Goal: Task Accomplishment & Management: Manage account settings

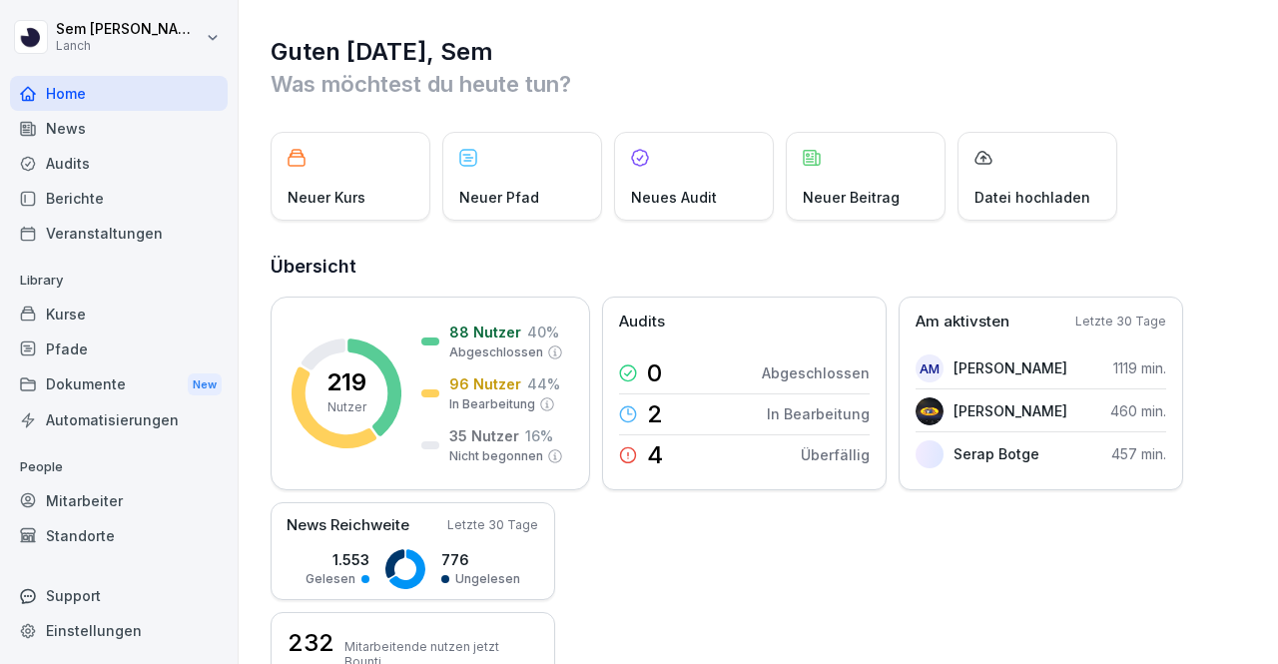
click at [116, 306] on div "Kurse" at bounding box center [119, 313] width 218 height 35
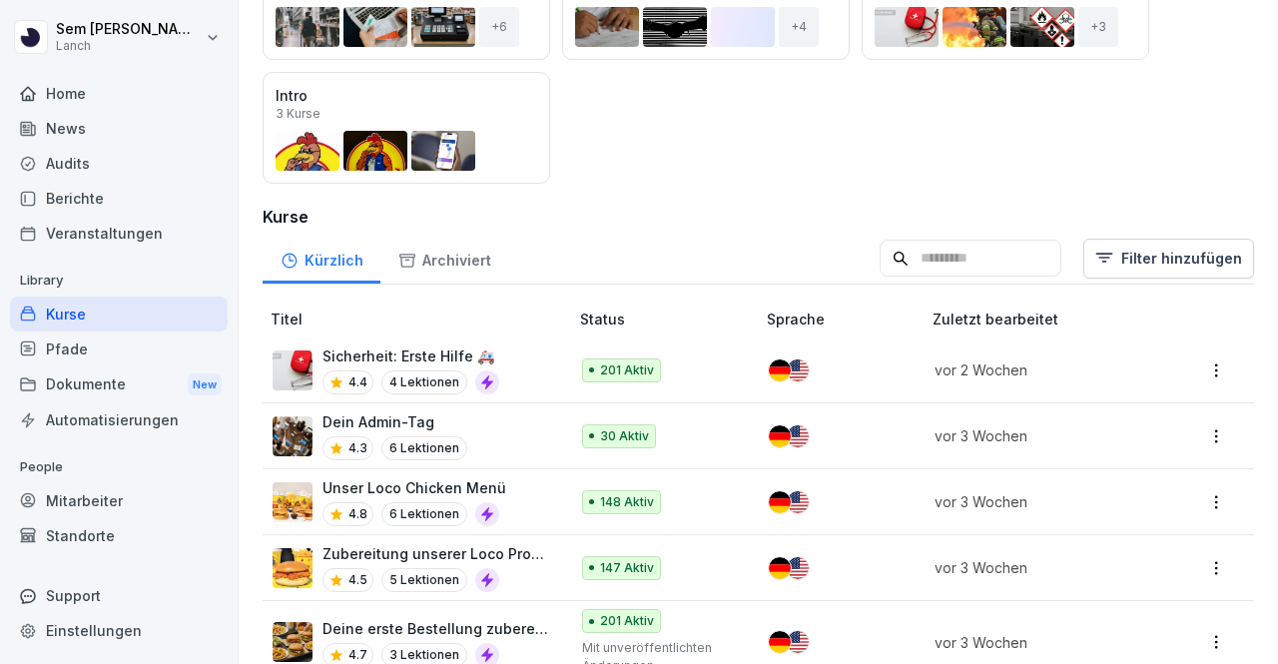
scroll to position [334, 0]
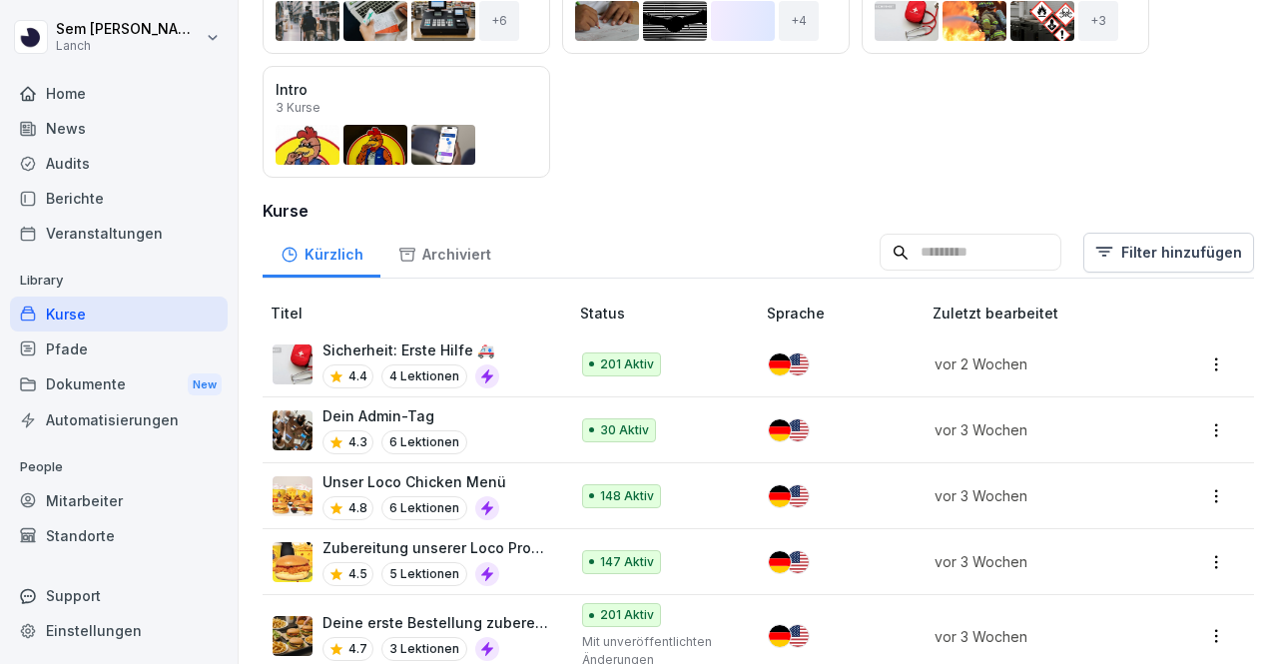
click at [980, 265] on input at bounding box center [970, 253] width 182 height 38
type input "****"
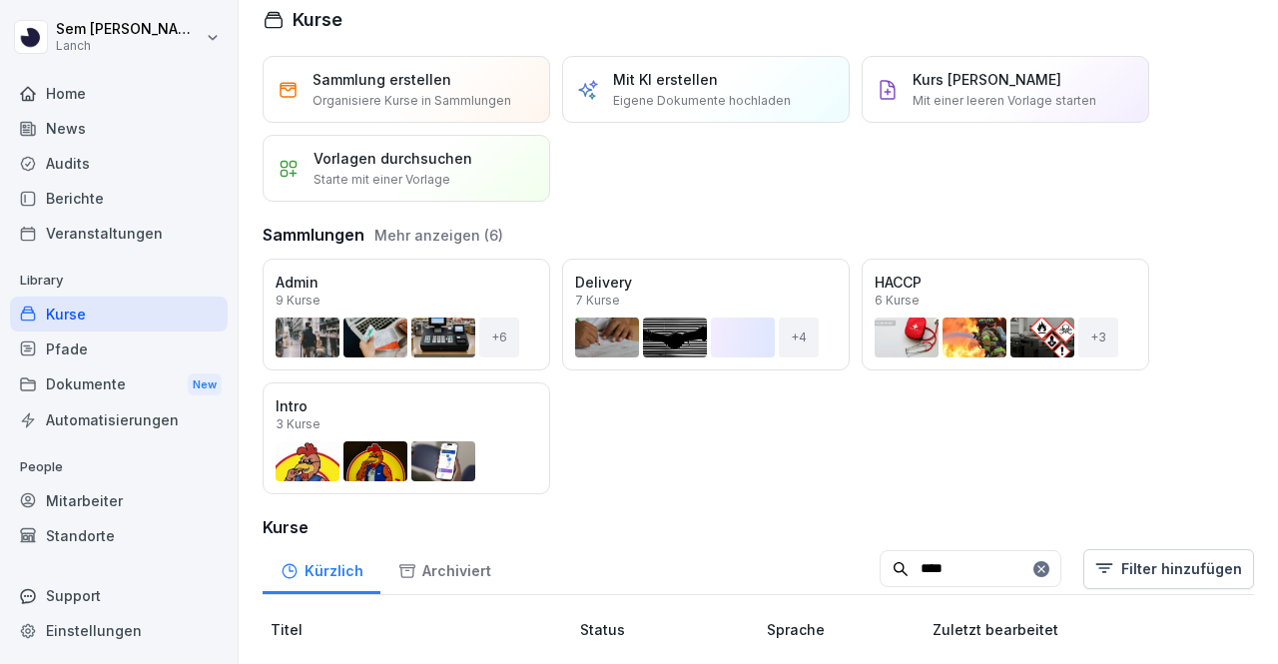
scroll to position [162, 0]
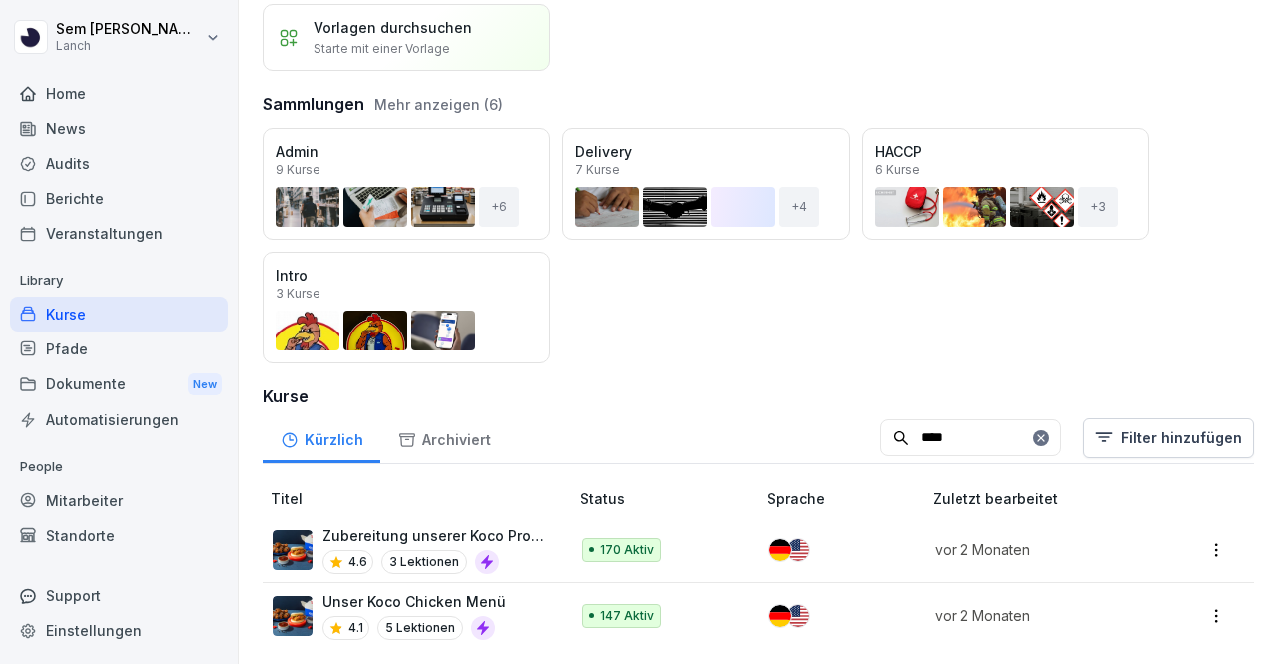
click at [1204, 539] on html "Sem Schröder Lanch Home News Audits Berichte Veranstaltungen Library Kurse Pfad…" at bounding box center [639, 332] width 1278 height 664
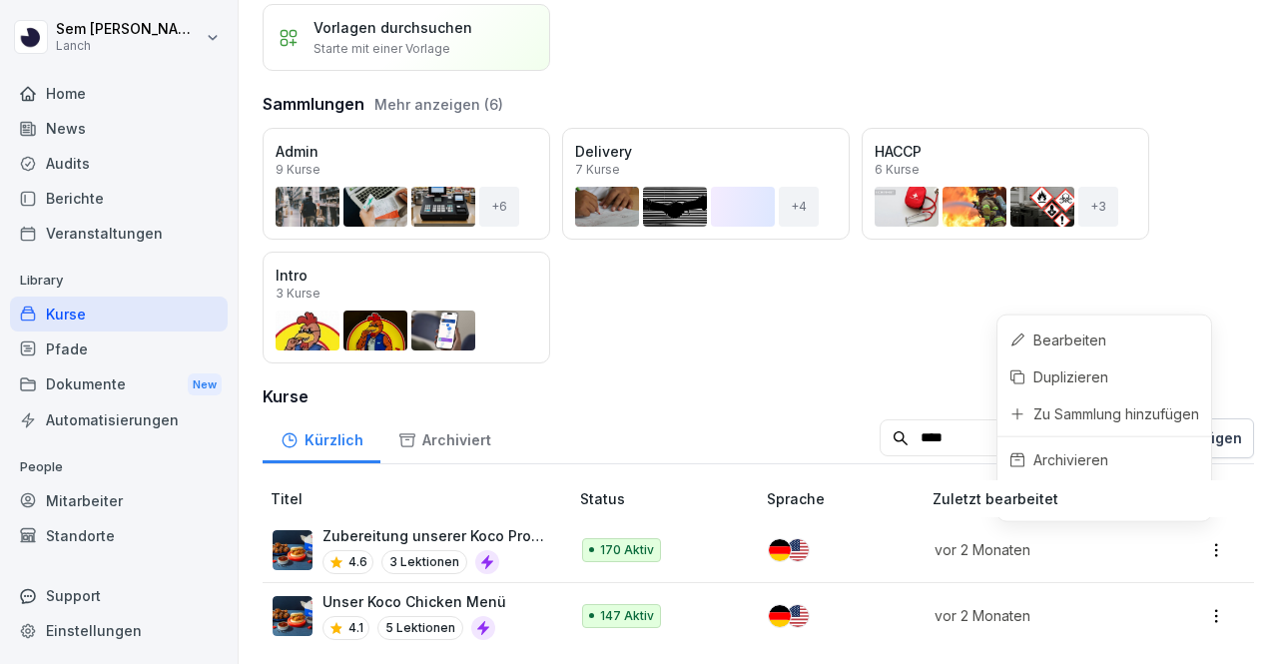
click at [774, 382] on html "Sem Schröder Lanch Home News Audits Berichte Veranstaltungen Library Kurse Pfad…" at bounding box center [639, 332] width 1278 height 664
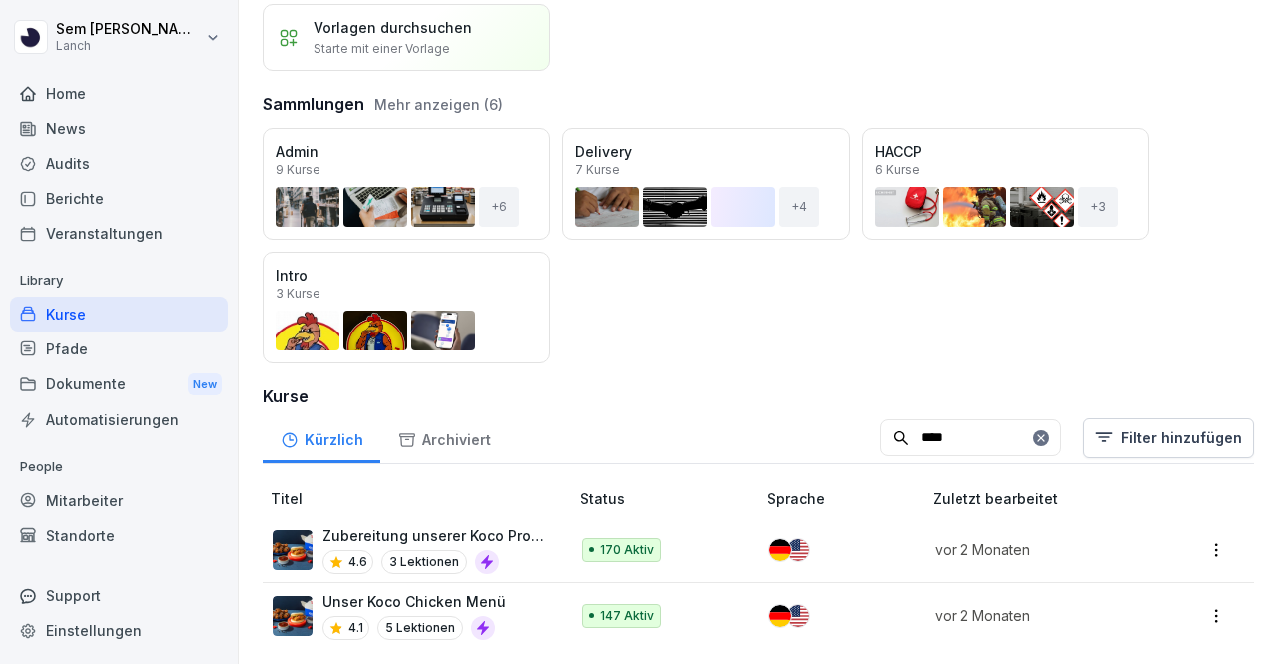
click at [386, 530] on p "Zubereitung unserer Koco Produkte" at bounding box center [435, 535] width 226 height 21
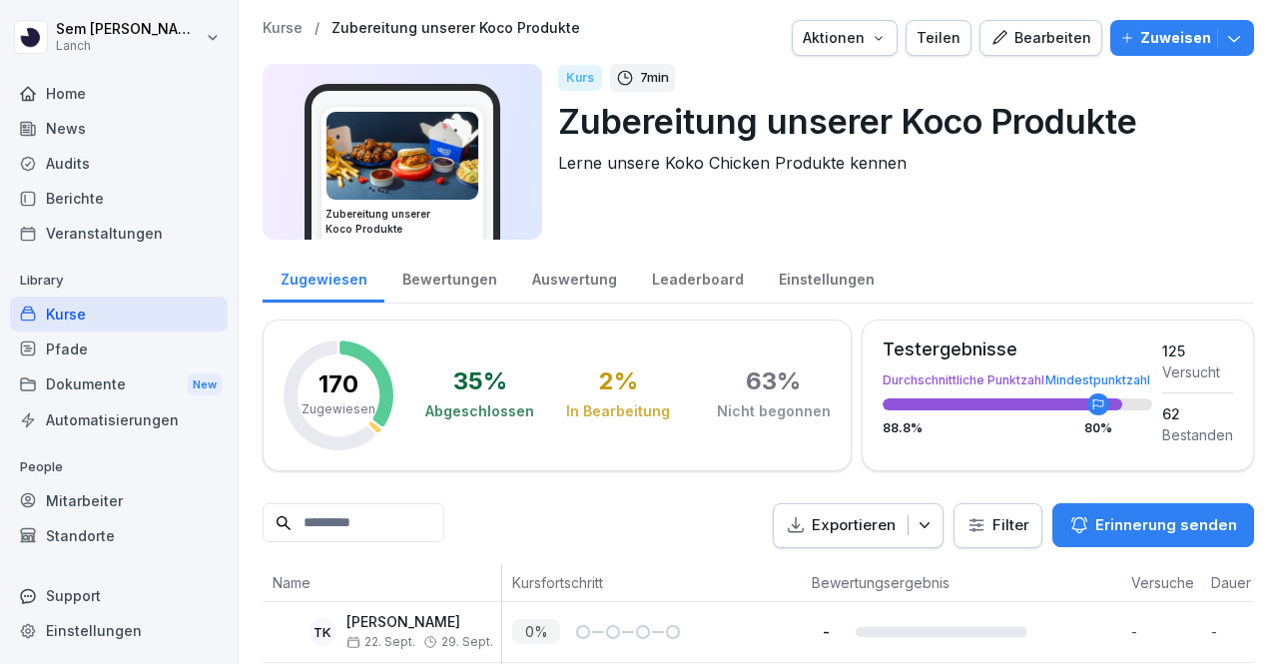
click at [1123, 41] on div "Zuweisen" at bounding box center [1182, 38] width 124 height 22
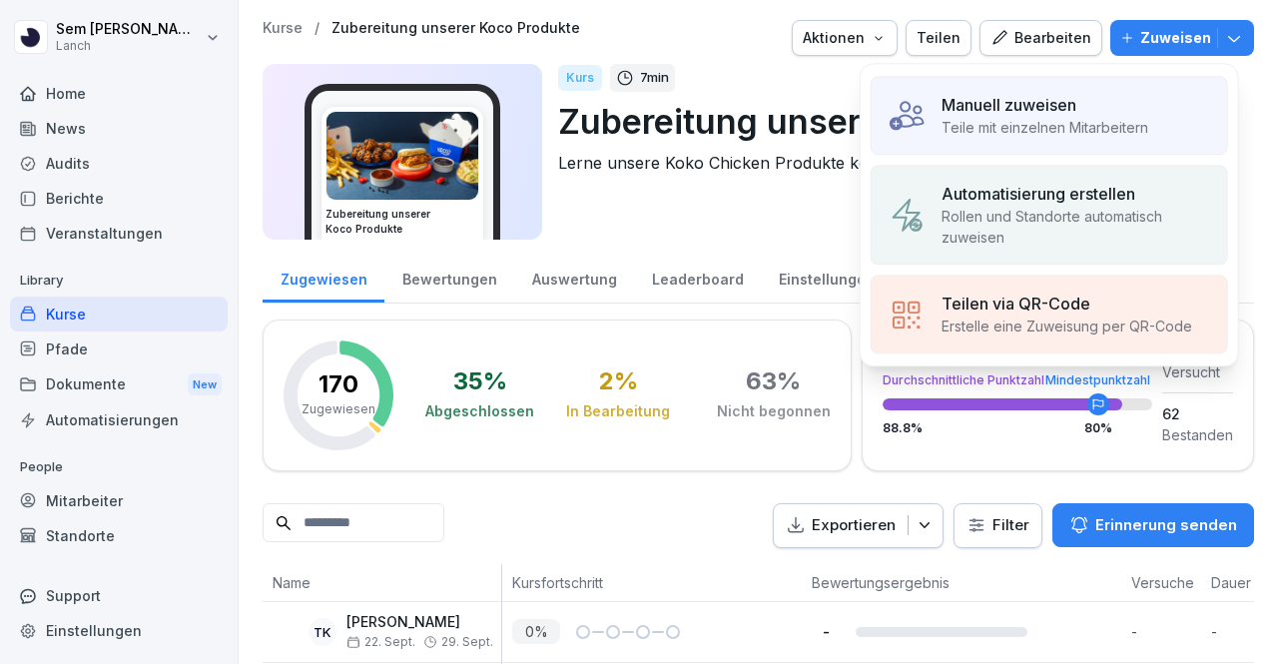
click at [1078, 109] on div "Manuell zuweisen" at bounding box center [1044, 105] width 207 height 24
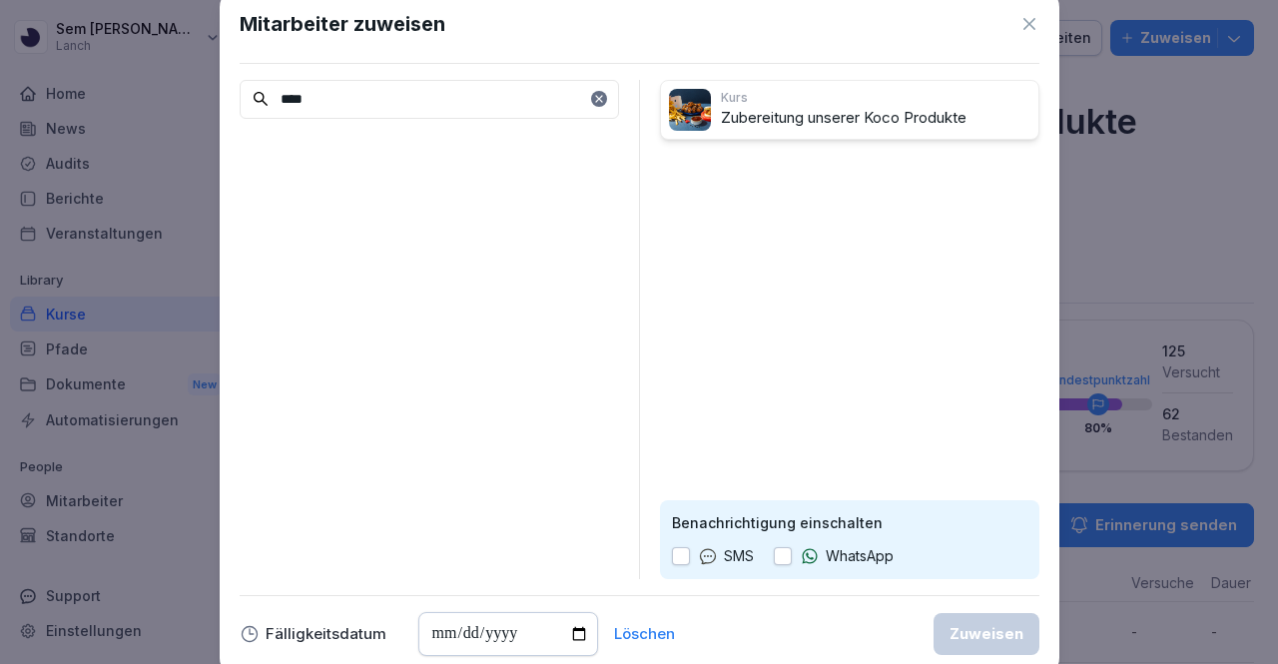
type input "****"
click at [1022, 17] on icon at bounding box center [1029, 24] width 20 height 20
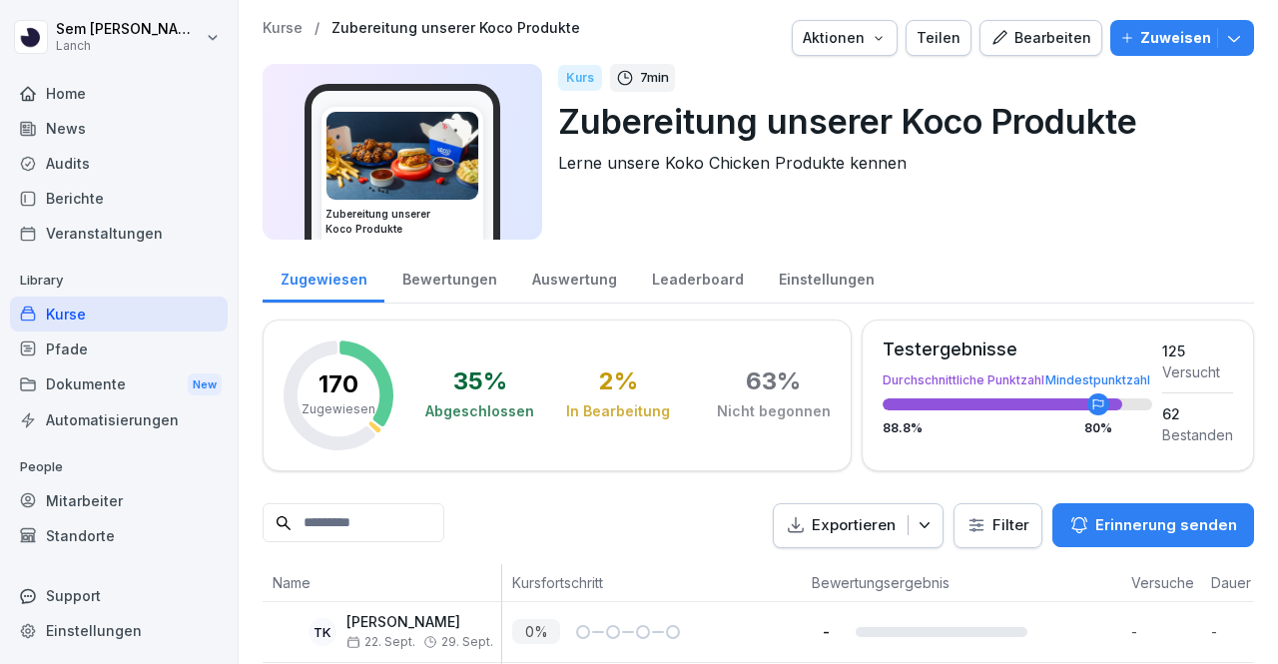
click at [109, 520] on div "Standorte" at bounding box center [119, 535] width 218 height 35
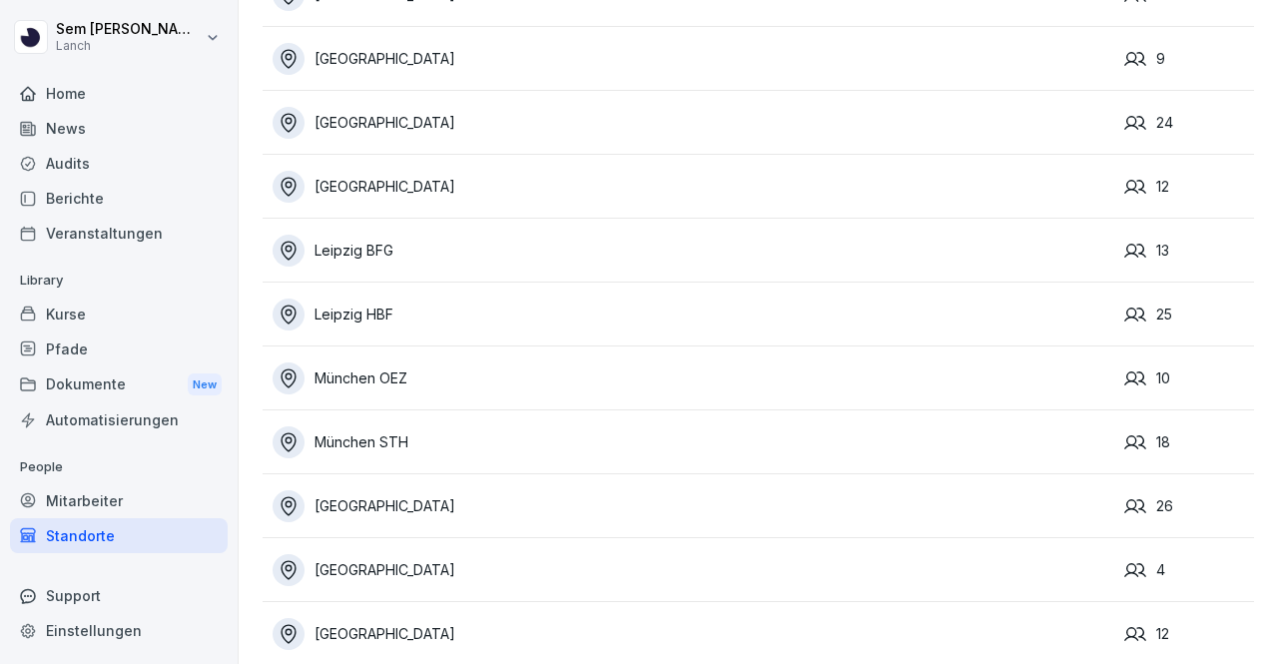
scroll to position [621, 0]
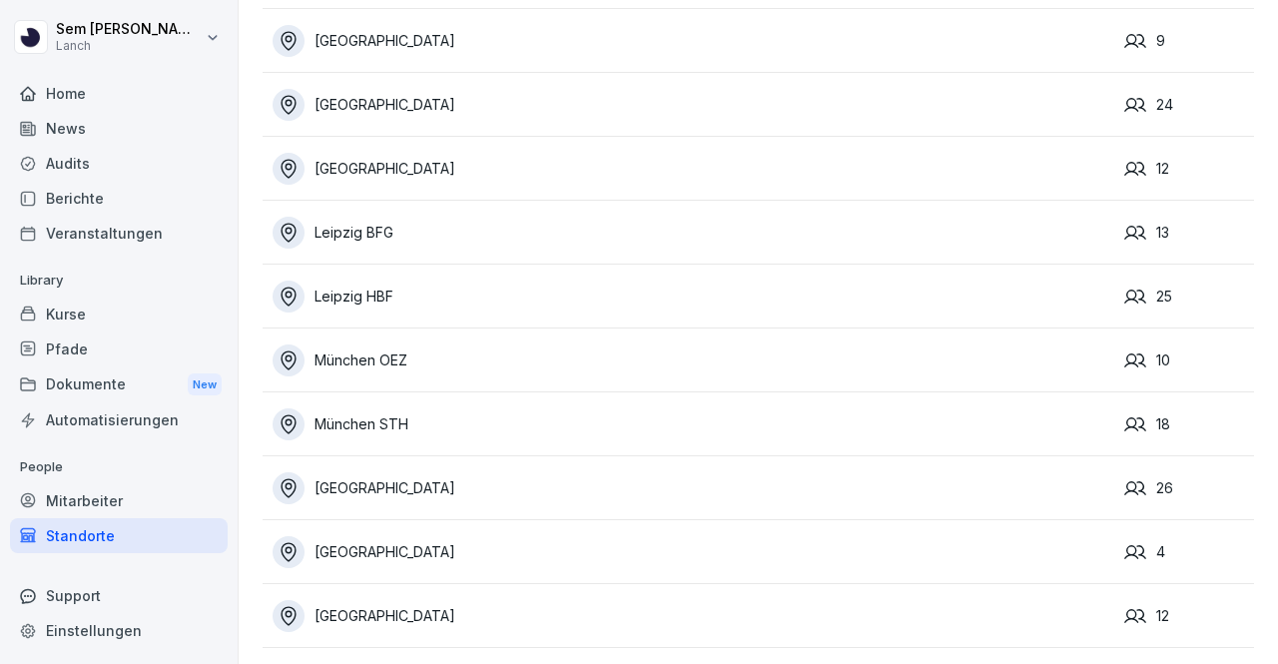
click at [533, 605] on div "[GEOGRAPHIC_DATA]" at bounding box center [694, 616] width 842 height 32
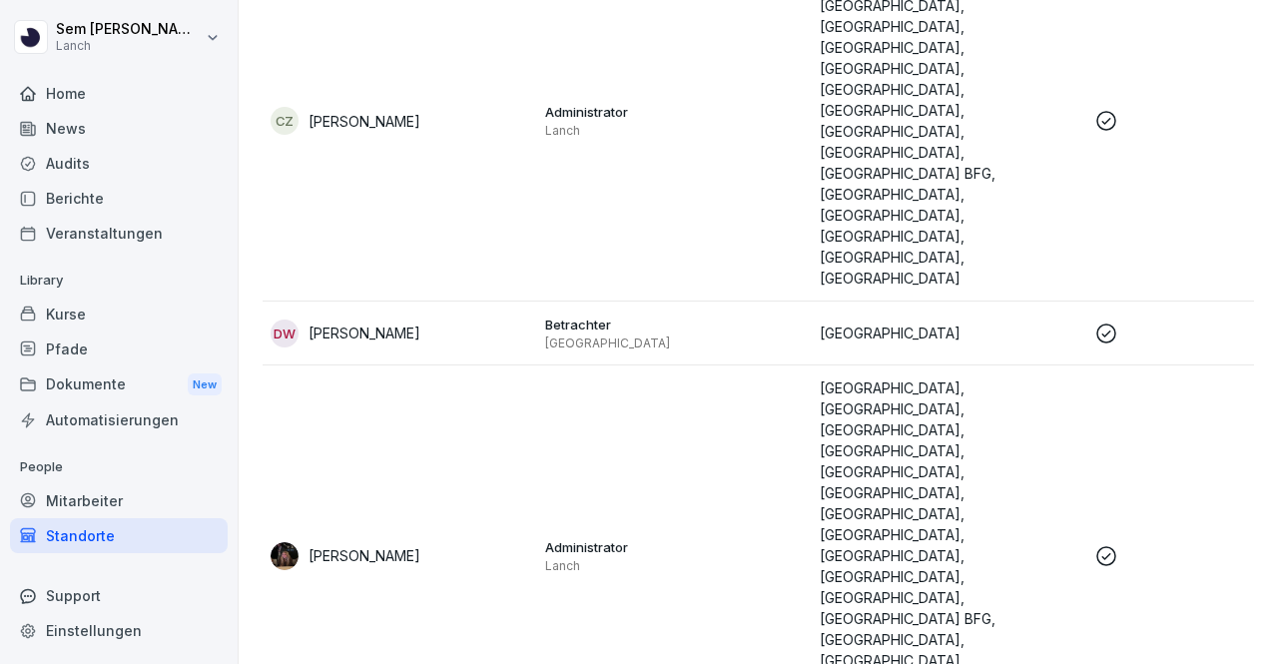
scroll to position [393, 0]
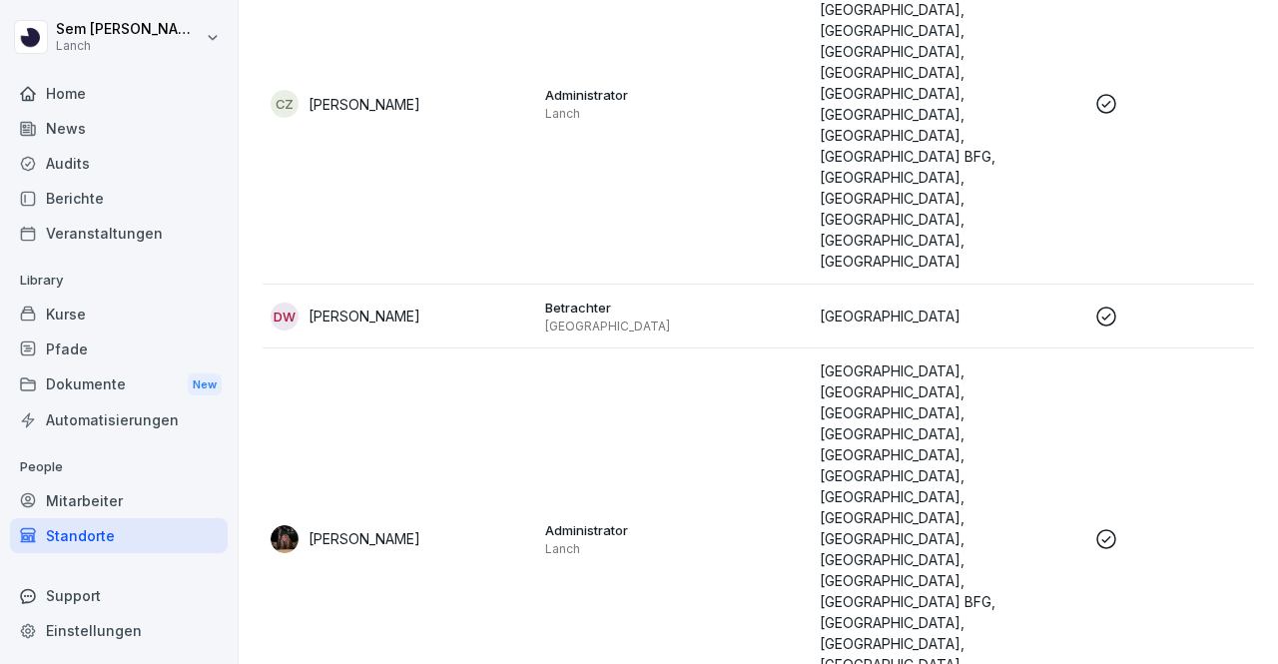
drag, startPoint x: 233, startPoint y: 205, endPoint x: 144, endPoint y: 240, distance: 95.5
click at [144, 240] on div "Sem Schröder Lanch Home News Audits Berichte Veranstaltungen Library Kurse Pfad…" at bounding box center [119, 332] width 239 height 664
click at [122, 312] on div "Kurse" at bounding box center [119, 313] width 218 height 35
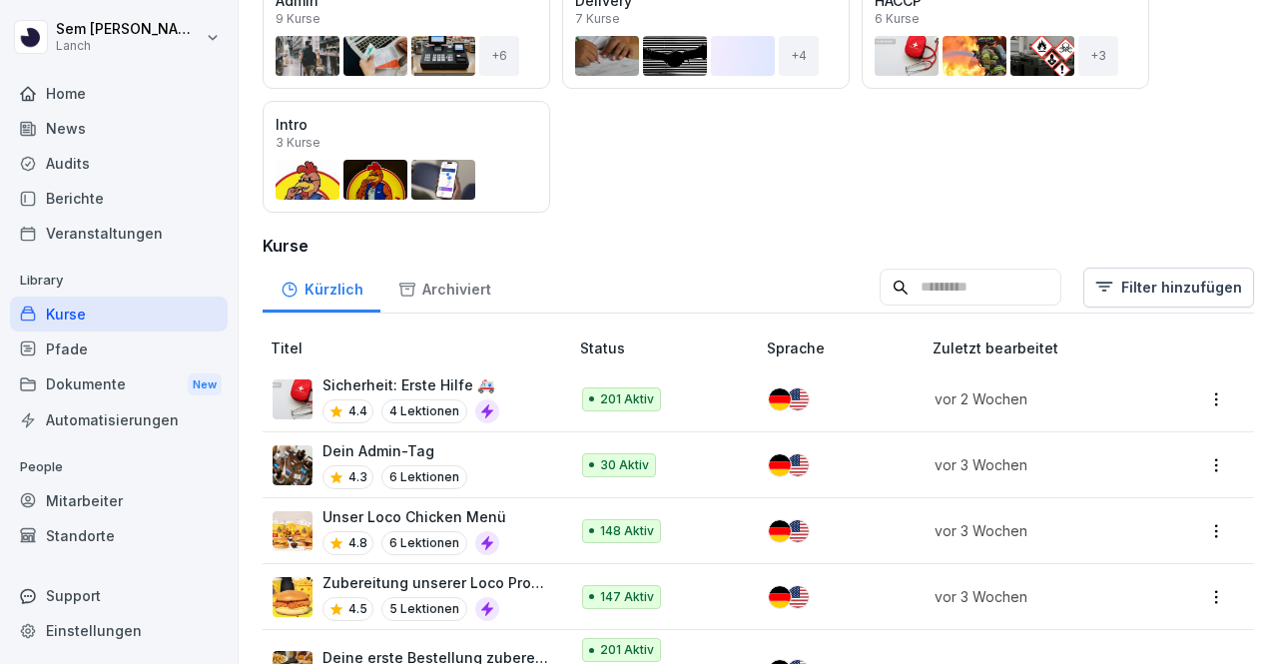
scroll to position [317, 0]
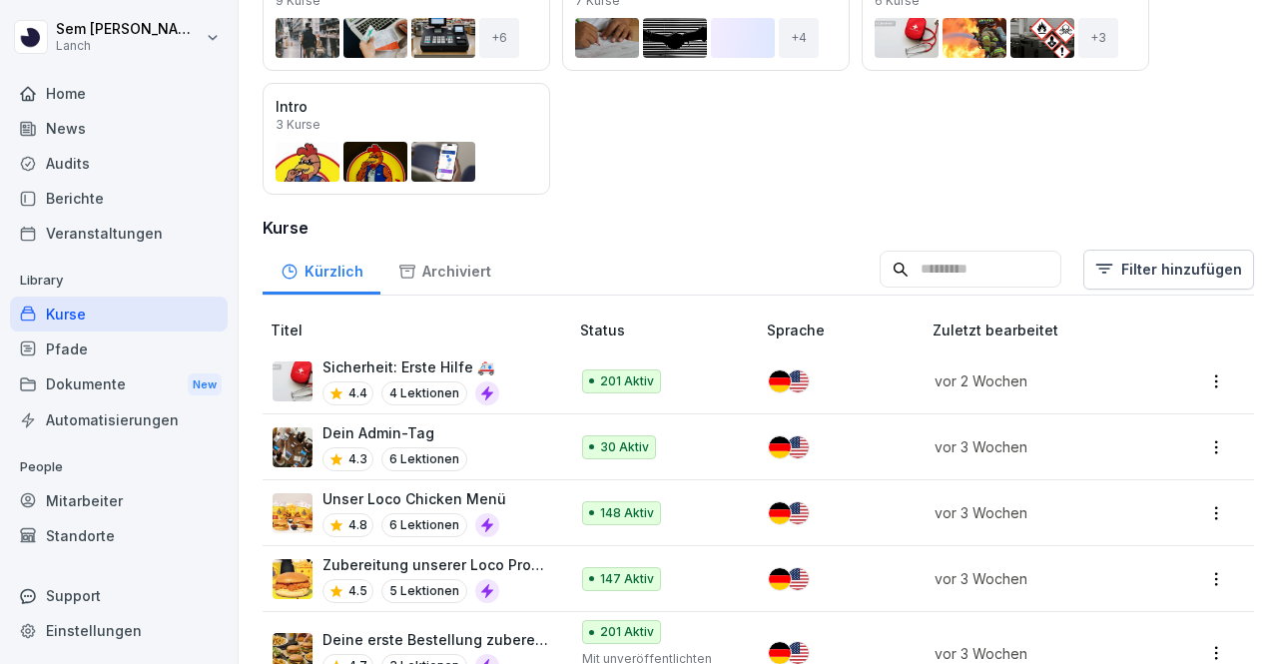
click at [891, 261] on icon at bounding box center [900, 270] width 18 height 18
click at [881, 269] on input at bounding box center [970, 270] width 182 height 38
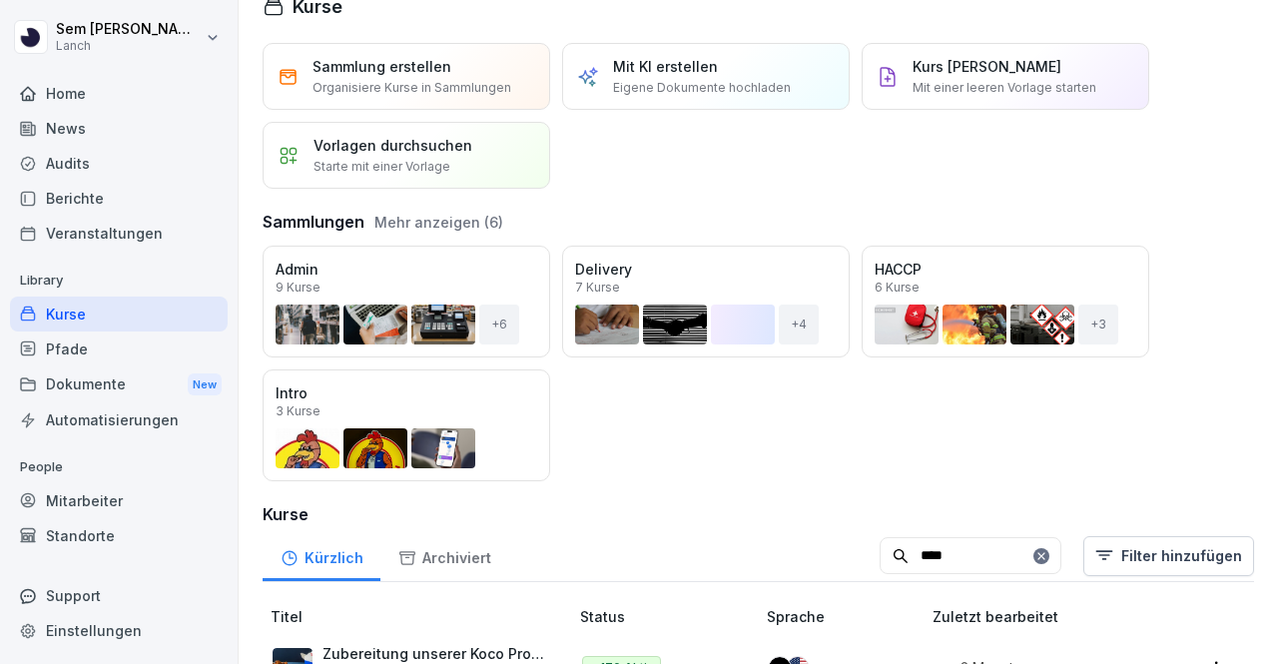
scroll to position [162, 0]
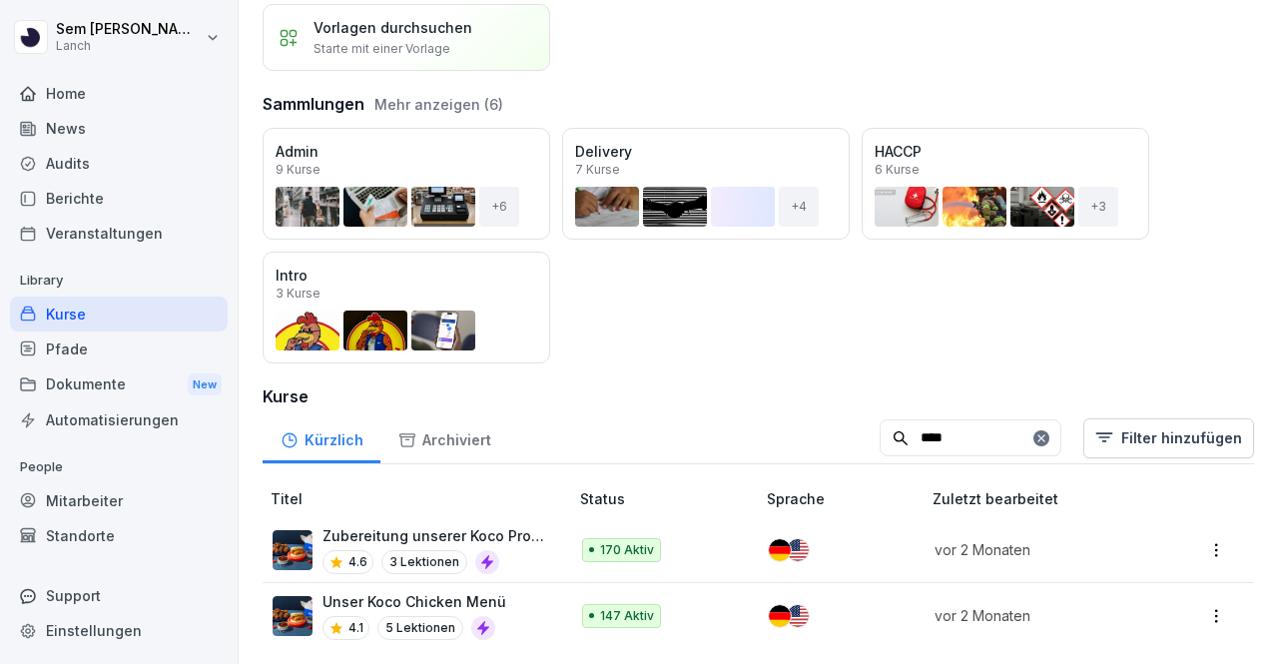
type input "****"
click at [405, 525] on p "Zubereitung unserer Koco Produkte" at bounding box center [435, 535] width 226 height 21
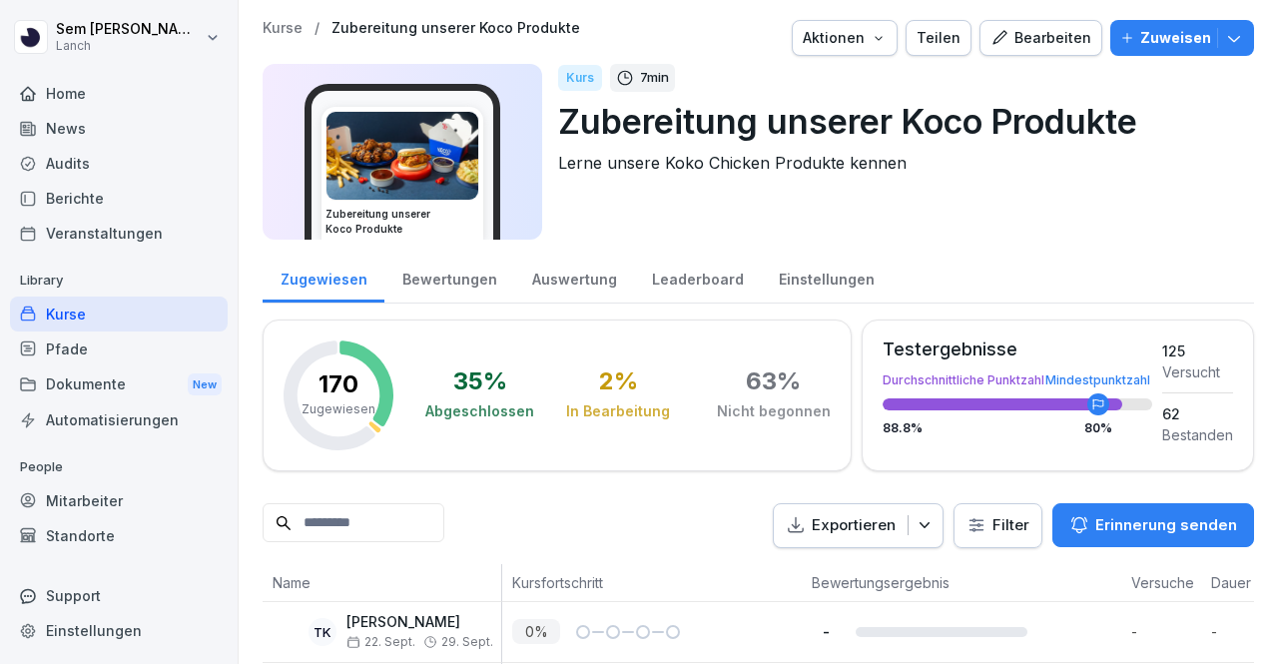
click at [1140, 27] on p "Zuweisen" at bounding box center [1175, 38] width 71 height 22
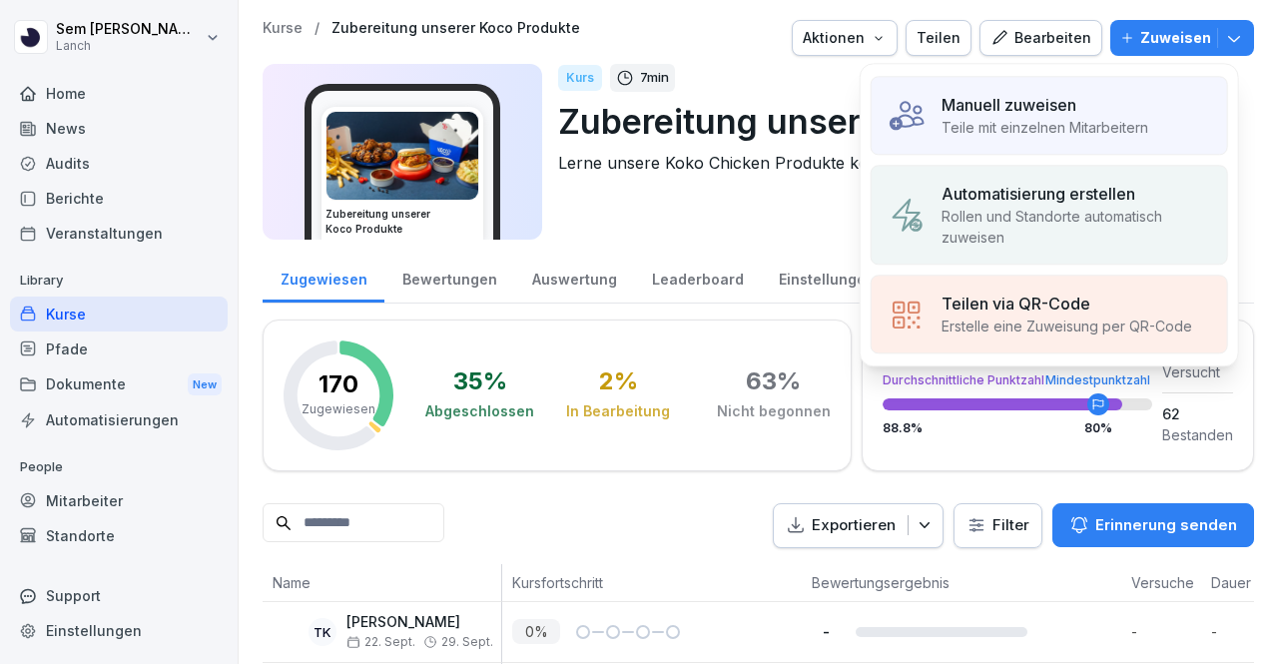
click at [1032, 237] on p "Rollen und Standorte automatisch zuweisen" at bounding box center [1076, 227] width 270 height 42
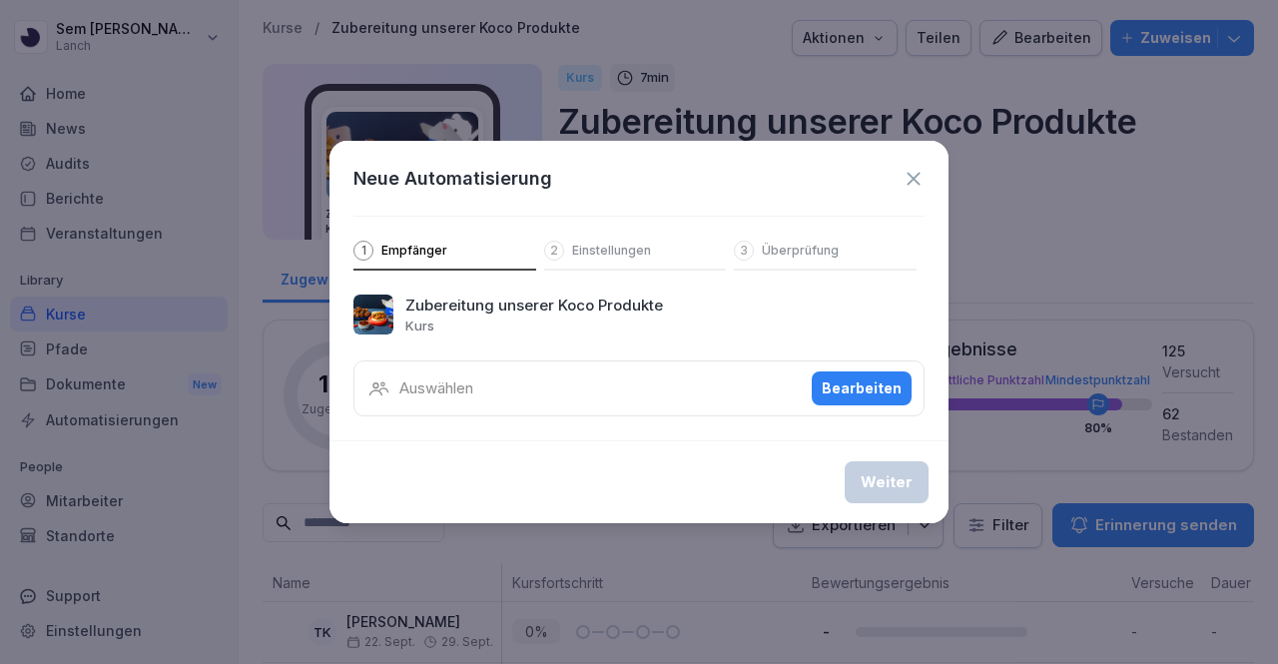
click at [573, 379] on div "Auswählen Bearbeiten" at bounding box center [638, 388] width 571 height 56
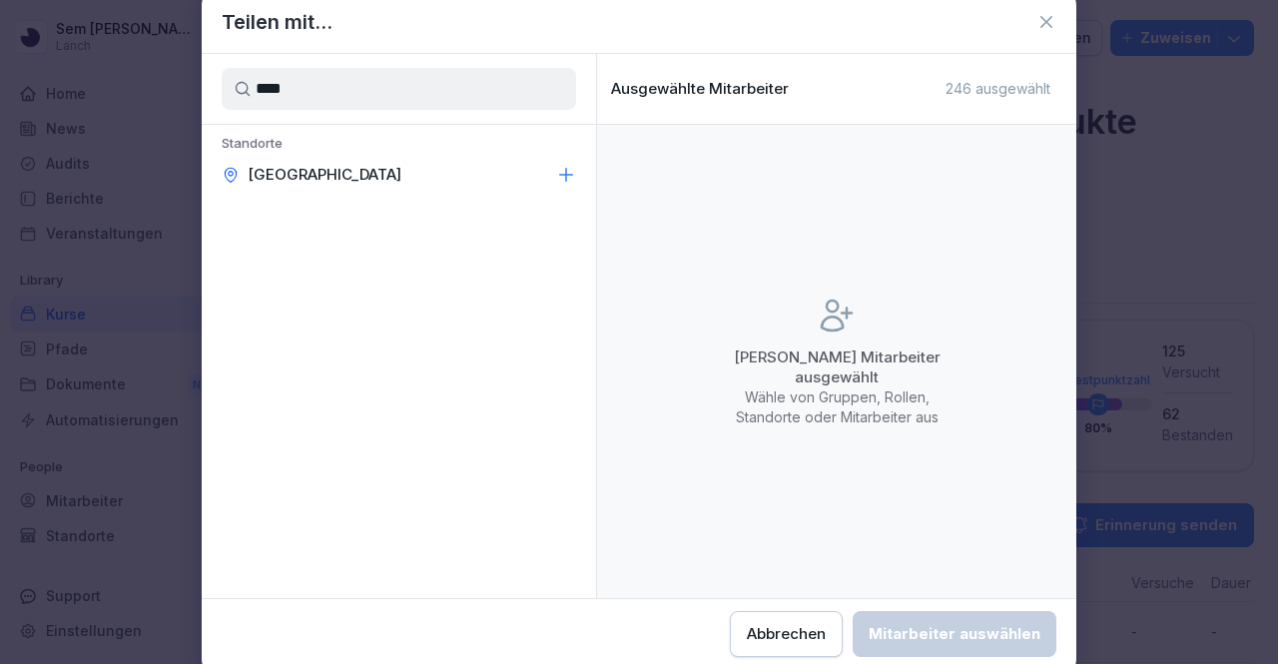
type input "****"
click at [469, 162] on div "[GEOGRAPHIC_DATA]" at bounding box center [399, 175] width 394 height 36
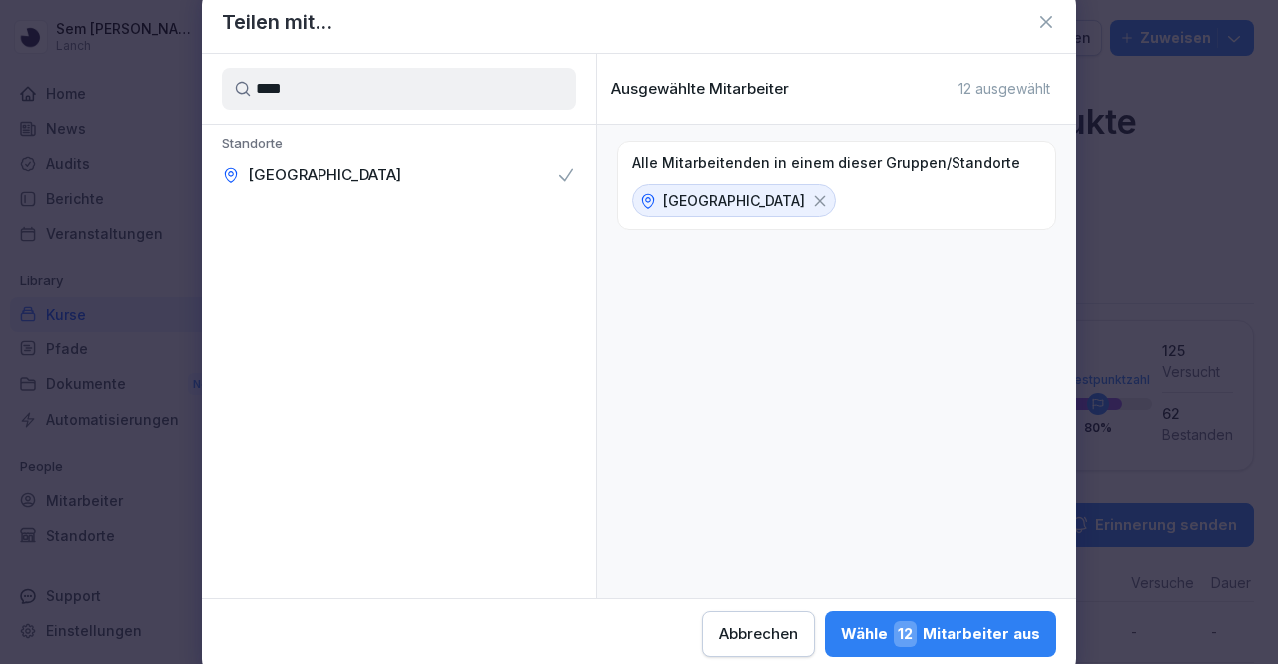
click at [857, 630] on div "Wähle 12 Mitarbeiter aus" at bounding box center [941, 634] width 200 height 26
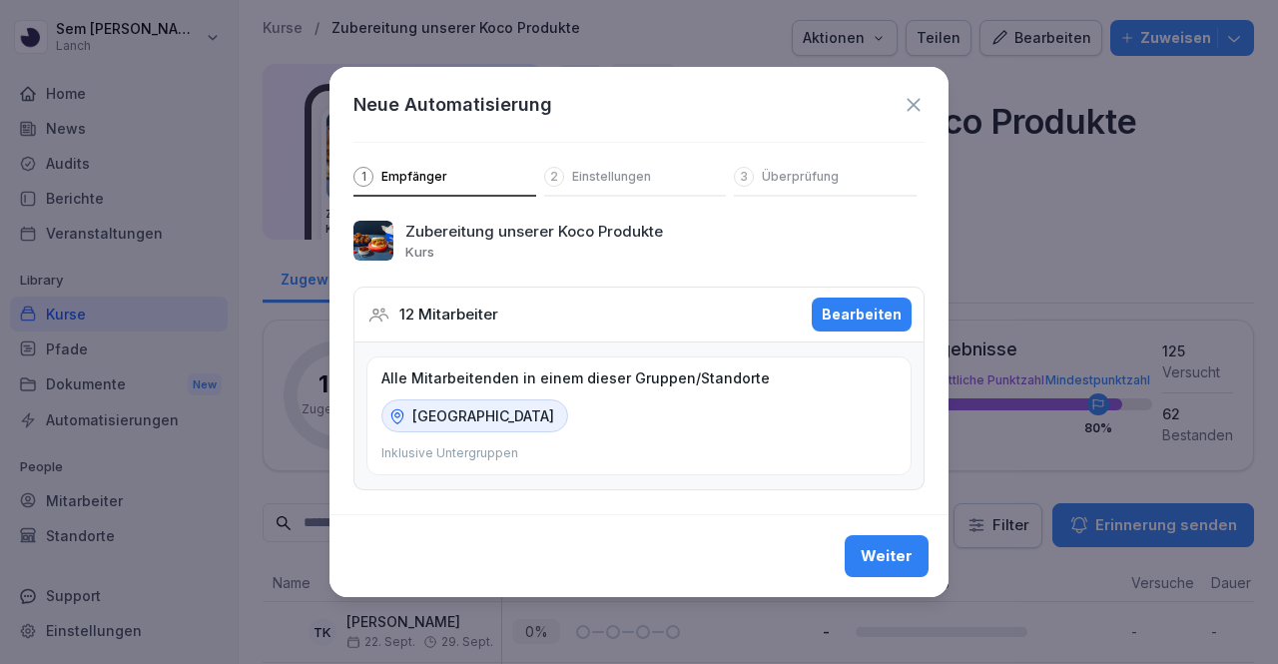
click at [903, 545] on div "Weiter" at bounding box center [887, 556] width 52 height 22
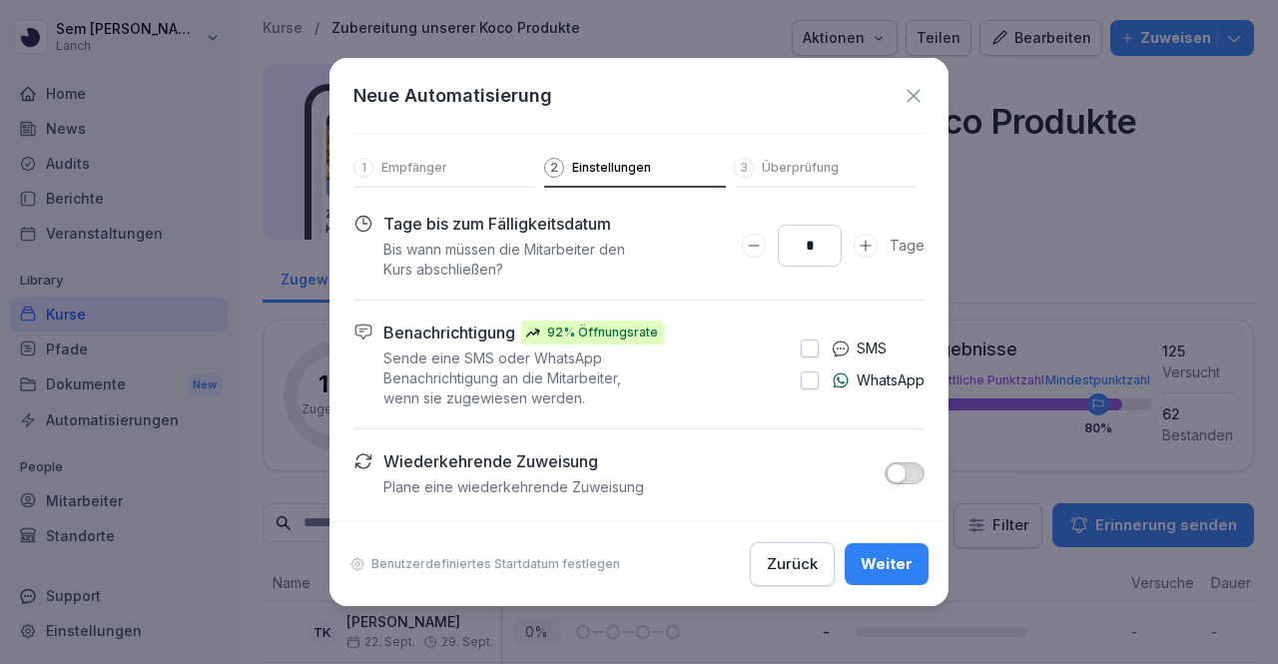
click at [811, 354] on button "button" at bounding box center [810, 348] width 18 height 18
click at [808, 396] on div "Benachrichtigung 92% Öffnungsrate Sende eine SMS oder WhatsApp Benachrichtigung…" at bounding box center [638, 364] width 571 height 88
click at [807, 386] on button "button" at bounding box center [810, 380] width 18 height 18
click at [874, 562] on div "Weiter" at bounding box center [887, 564] width 52 height 22
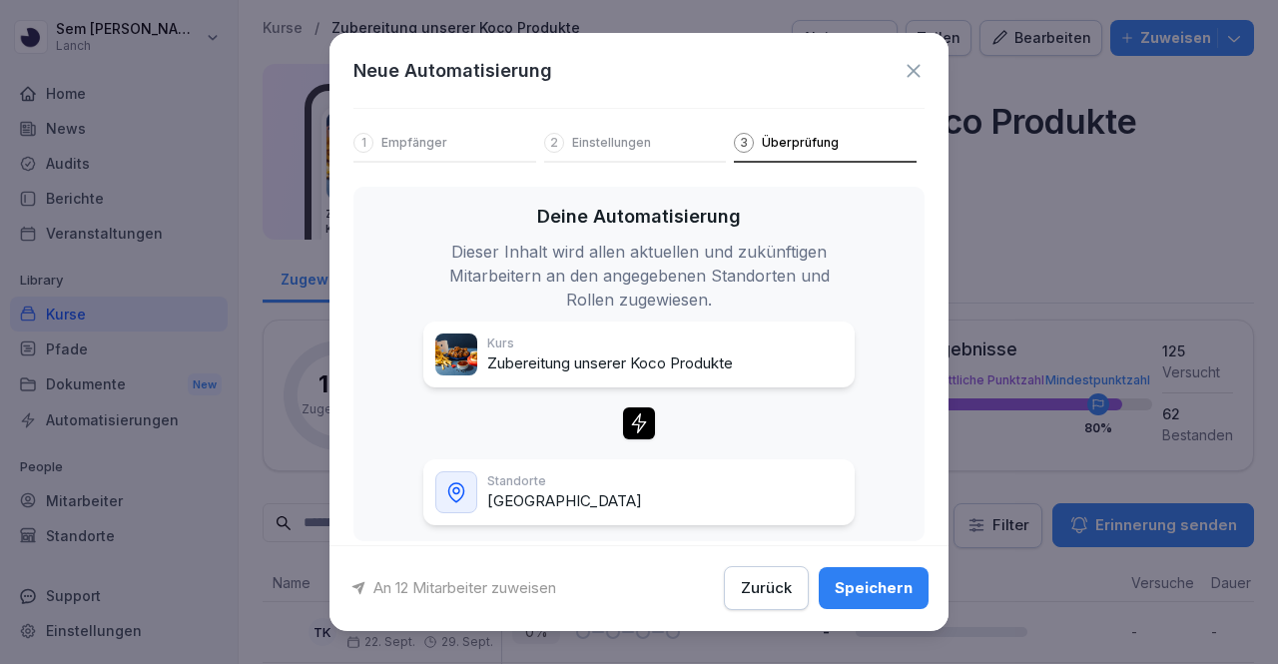
click at [871, 595] on div "Speichern" at bounding box center [874, 589] width 78 height 22
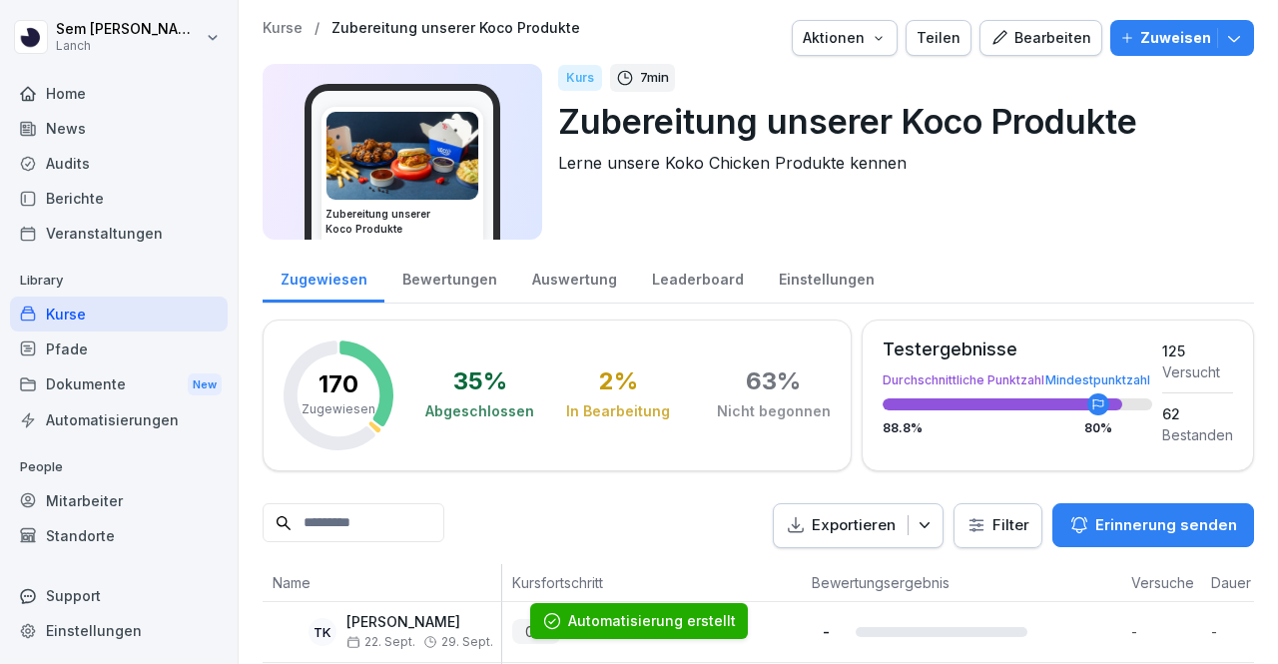
click at [292, 28] on p "Kurse" at bounding box center [283, 28] width 40 height 17
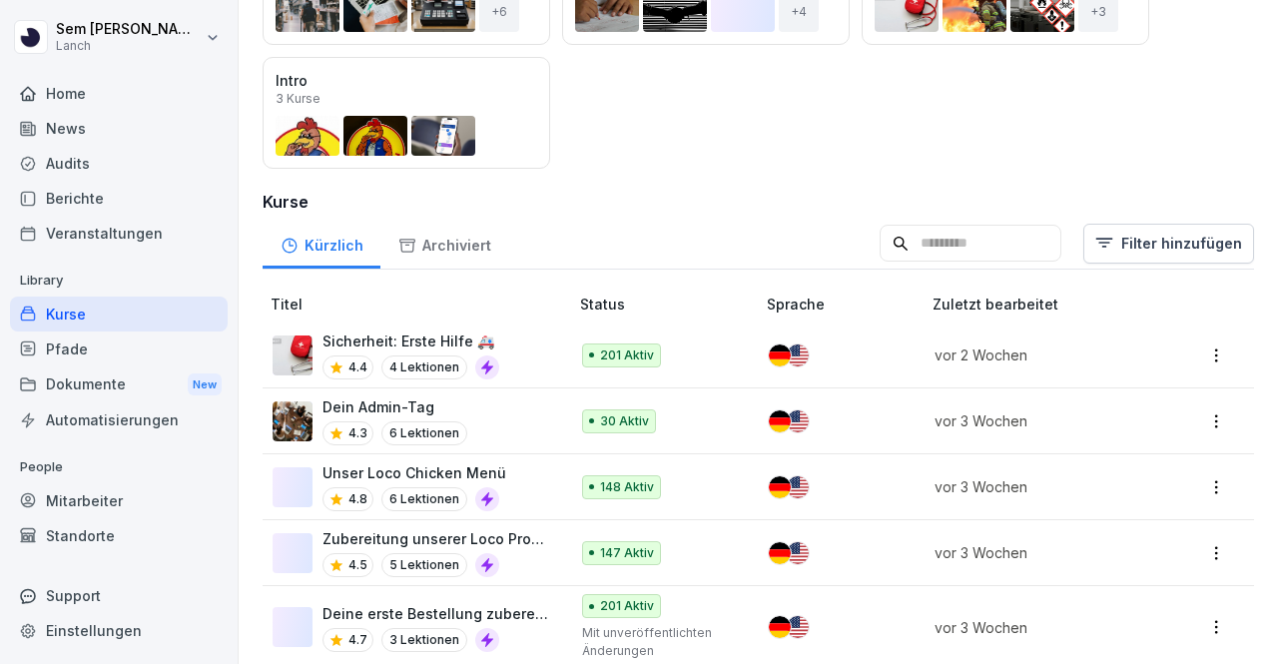
scroll to position [344, 0]
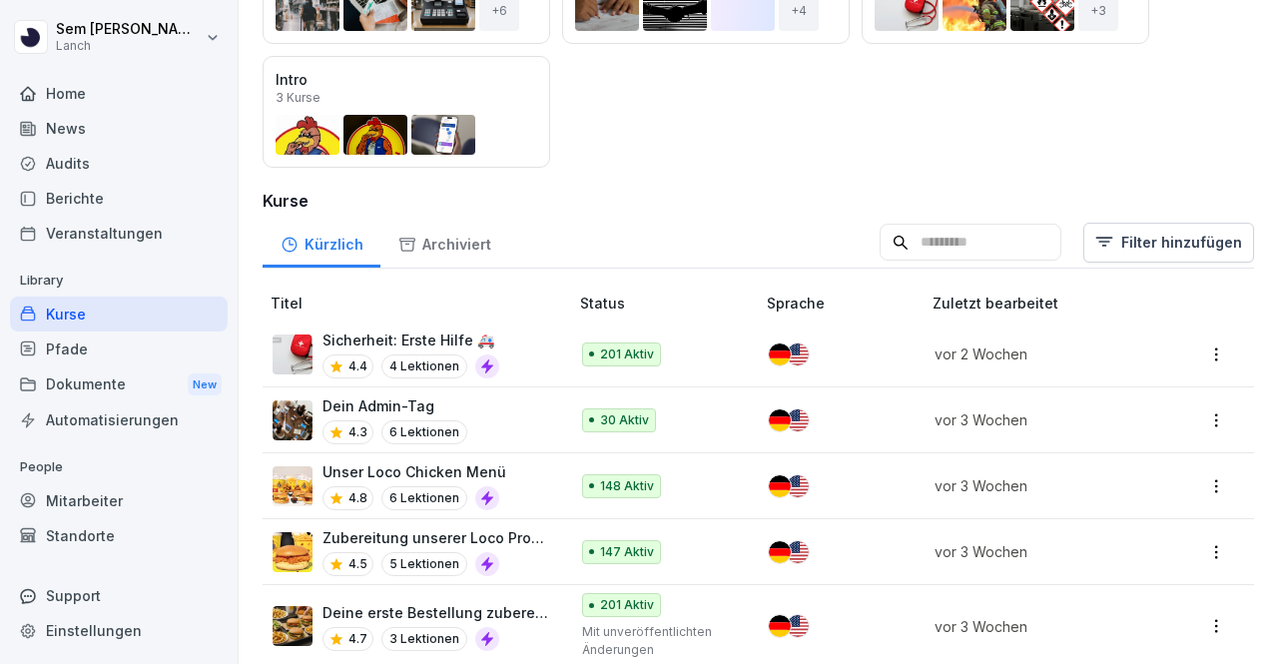
click at [930, 253] on input at bounding box center [970, 243] width 182 height 38
type input "****"
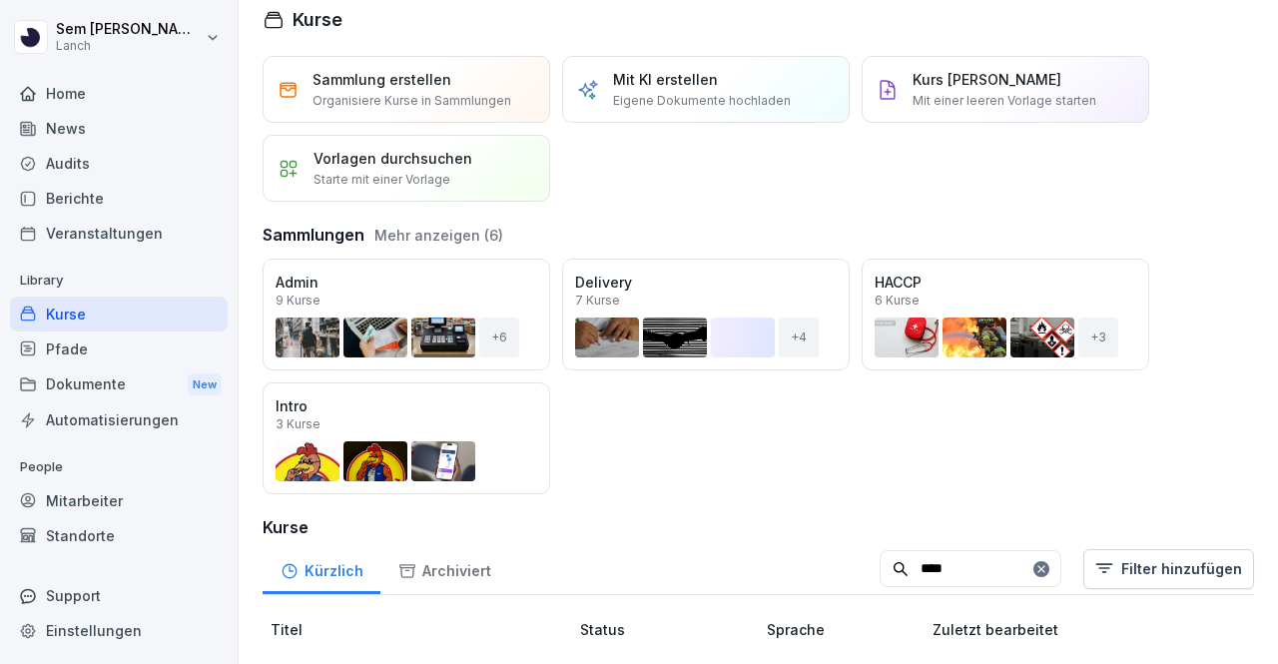
scroll to position [162, 0]
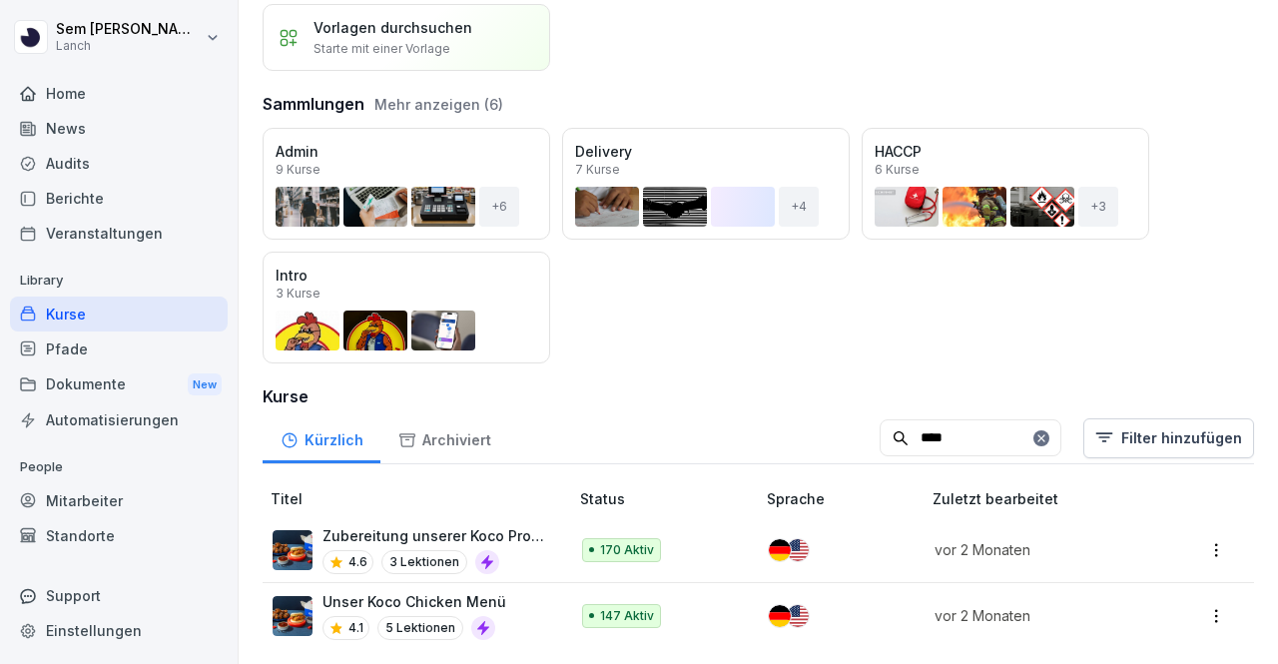
click at [351, 598] on div "Unser Koco Chicken Menü 4.1 5 Lektionen" at bounding box center [414, 615] width 184 height 49
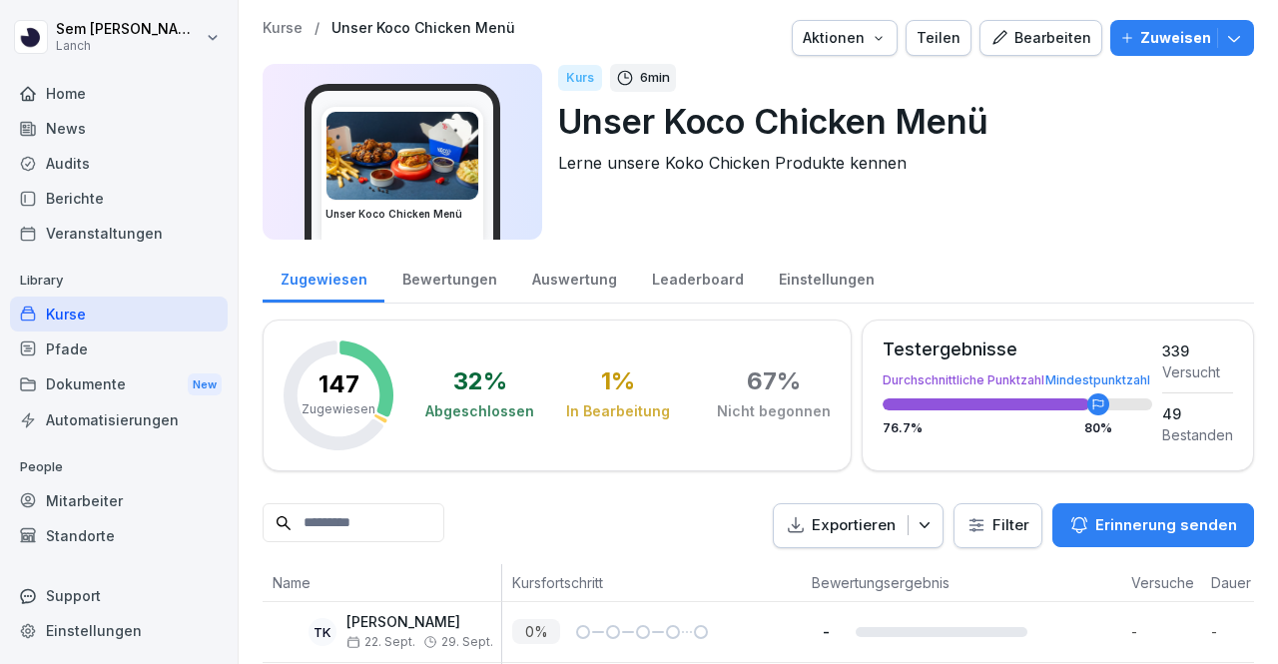
click at [1020, 39] on div "Bearbeiten" at bounding box center [1040, 38] width 101 height 22
click at [1163, 51] on button "Zuweisen" at bounding box center [1182, 38] width 144 height 36
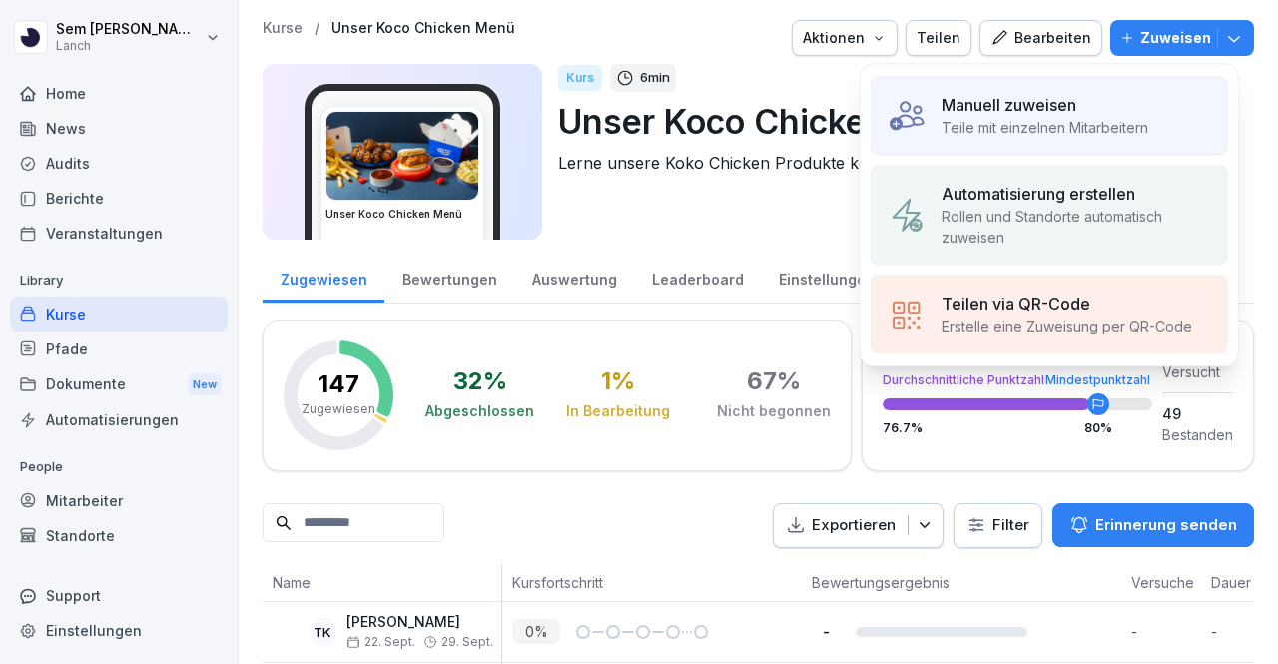
click at [1058, 198] on p "Automatisierung erstellen" at bounding box center [1038, 194] width 194 height 24
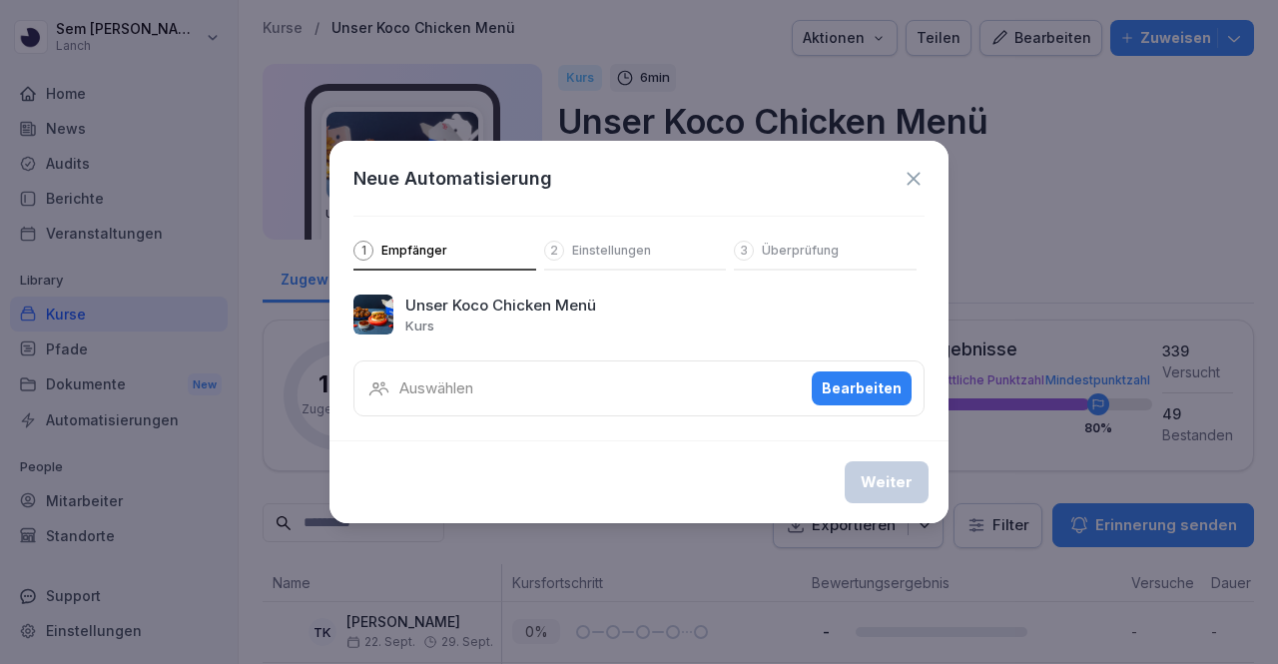
click at [505, 388] on div "Auswählen Bearbeiten" at bounding box center [638, 388] width 571 height 56
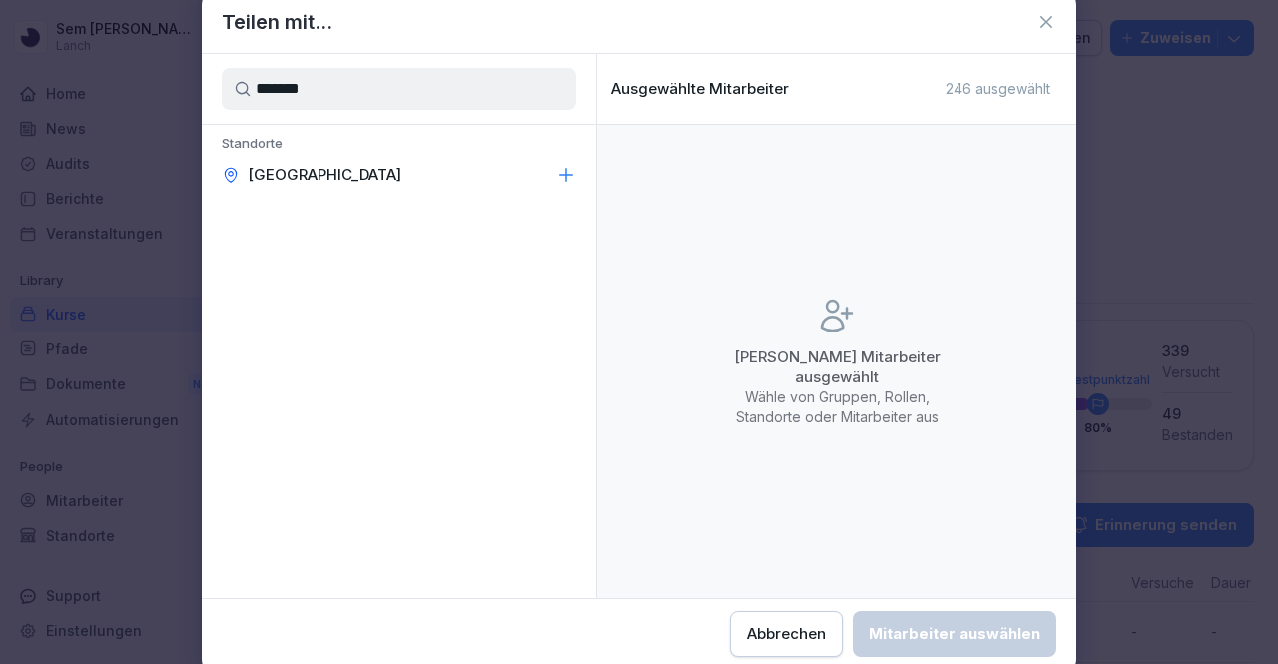
type input "*******"
click at [545, 163] on div "[GEOGRAPHIC_DATA]" at bounding box center [399, 175] width 394 height 36
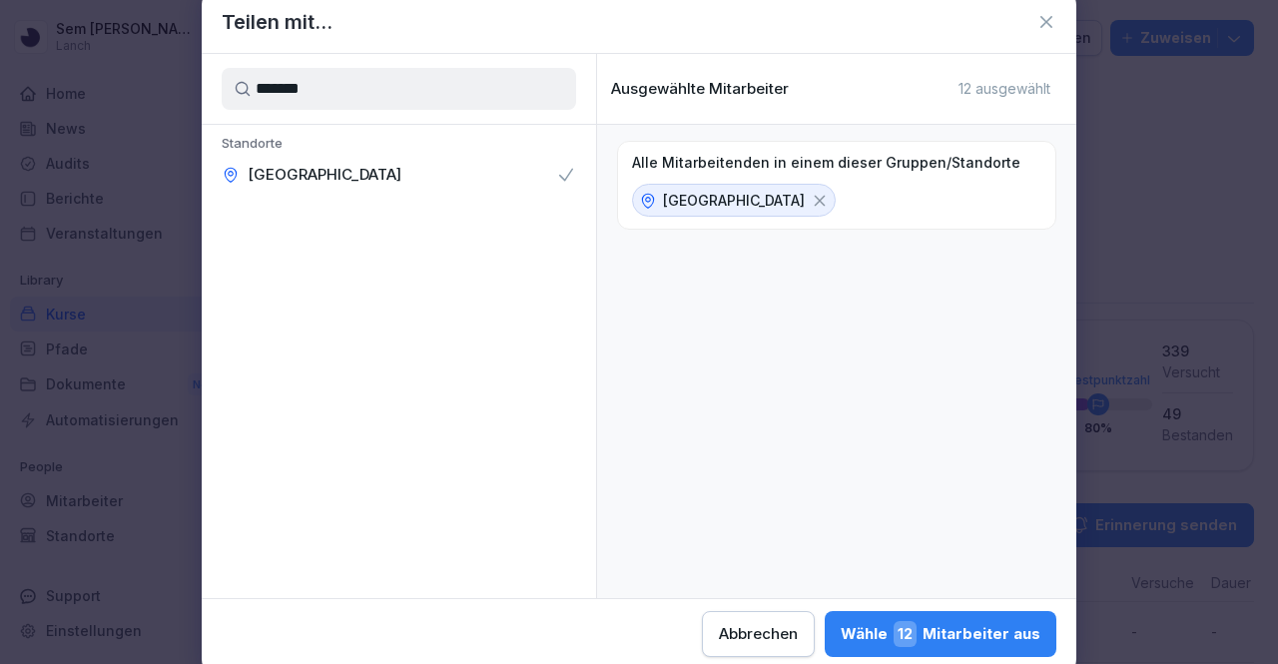
click at [892, 619] on button "Wähle 12 Mitarbeiter aus" at bounding box center [941, 634] width 232 height 46
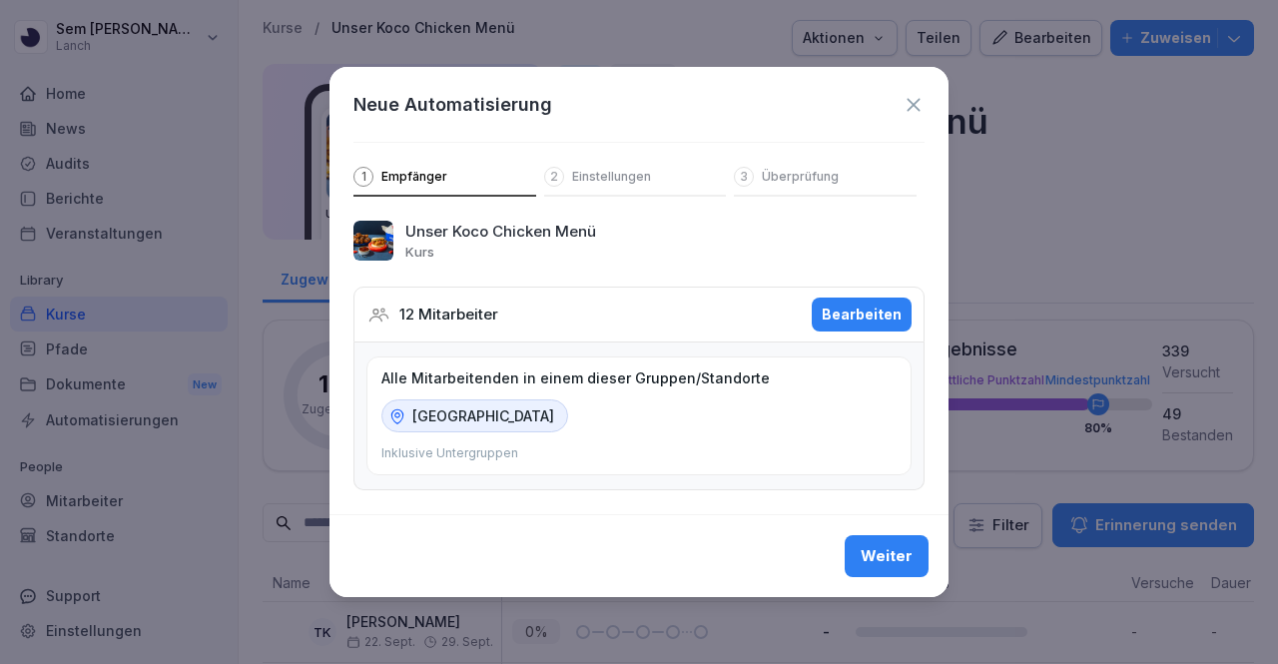
click at [902, 542] on button "Weiter" at bounding box center [887, 556] width 84 height 42
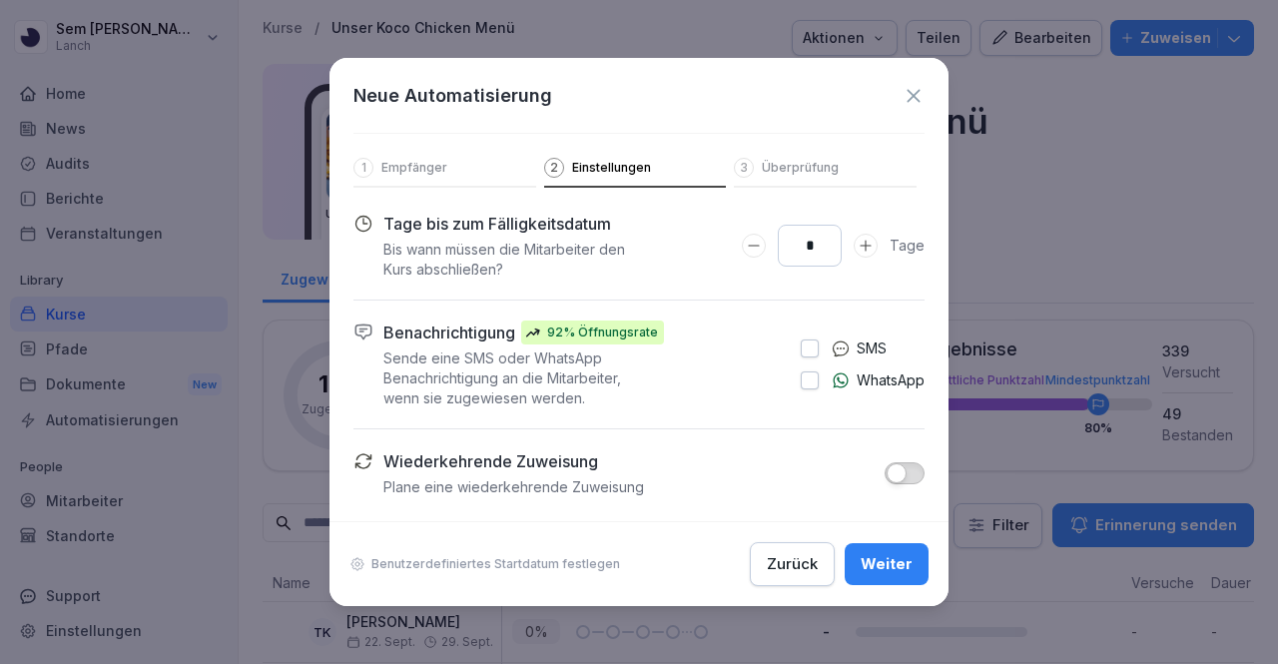
click at [819, 348] on div "SMS" at bounding box center [844, 348] width 86 height 22
click at [811, 348] on button "button" at bounding box center [810, 348] width 18 height 18
click at [808, 375] on button "button" at bounding box center [810, 380] width 18 height 18
click at [869, 571] on div "Weiter" at bounding box center [887, 564] width 52 height 22
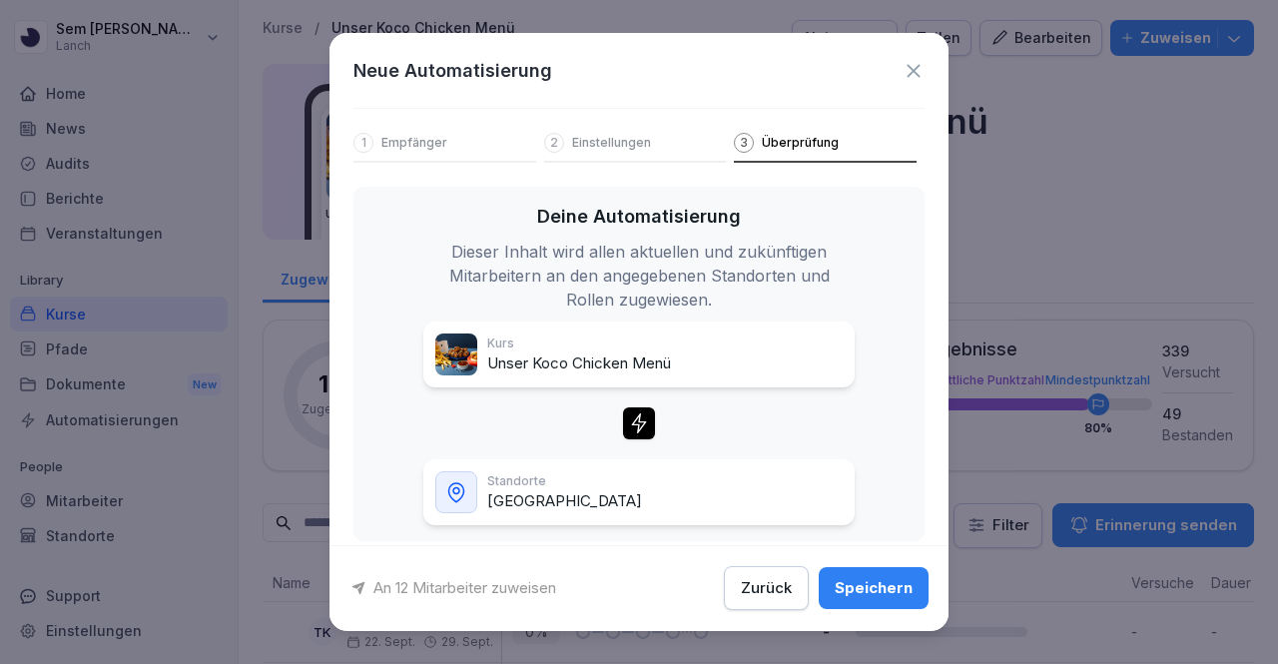
click at [867, 589] on div "Speichern" at bounding box center [874, 589] width 78 height 22
